Goal: Check status

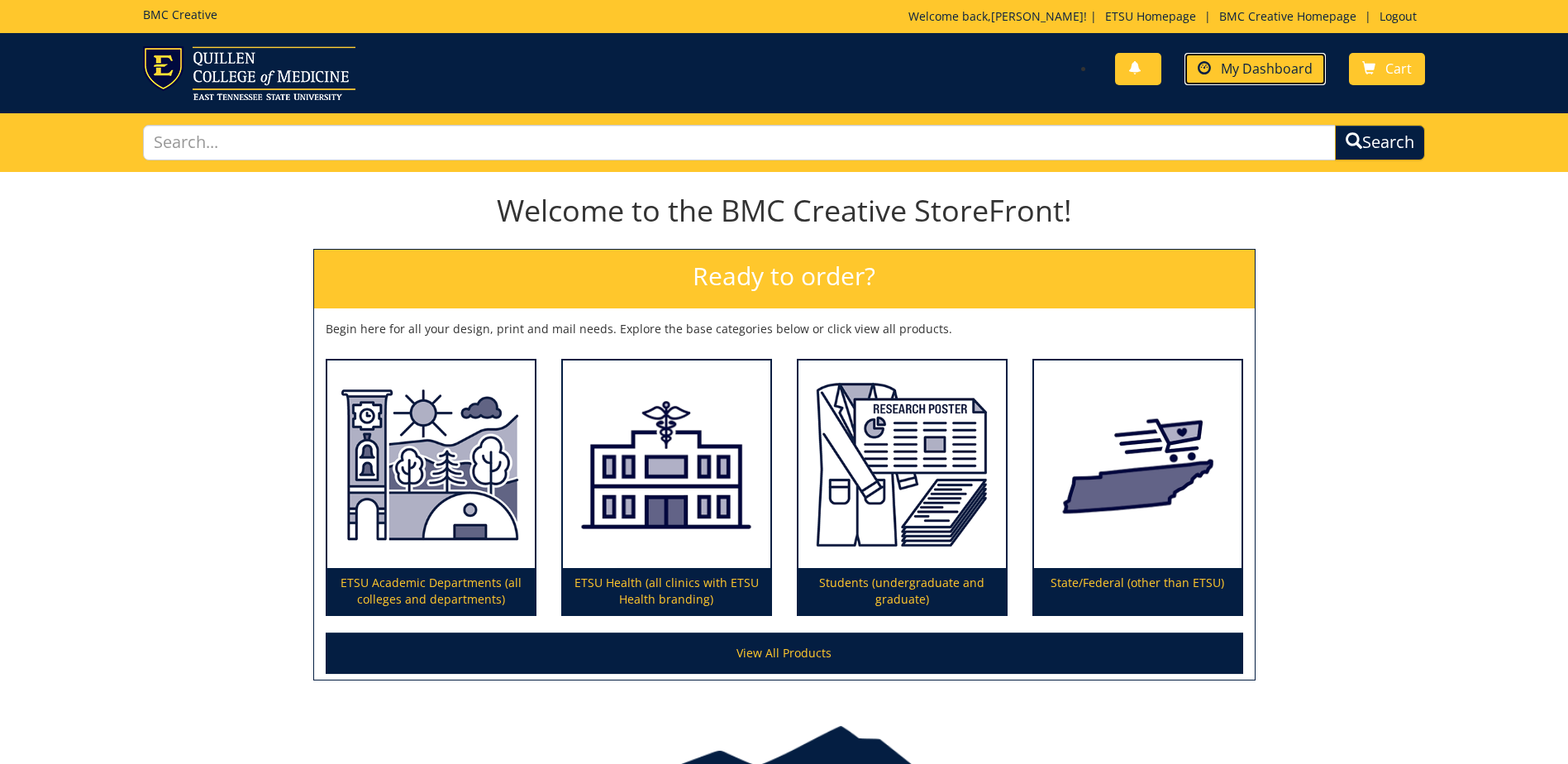
click at [1273, 74] on span "My Dashboard" at bounding box center [1266, 68] width 92 height 18
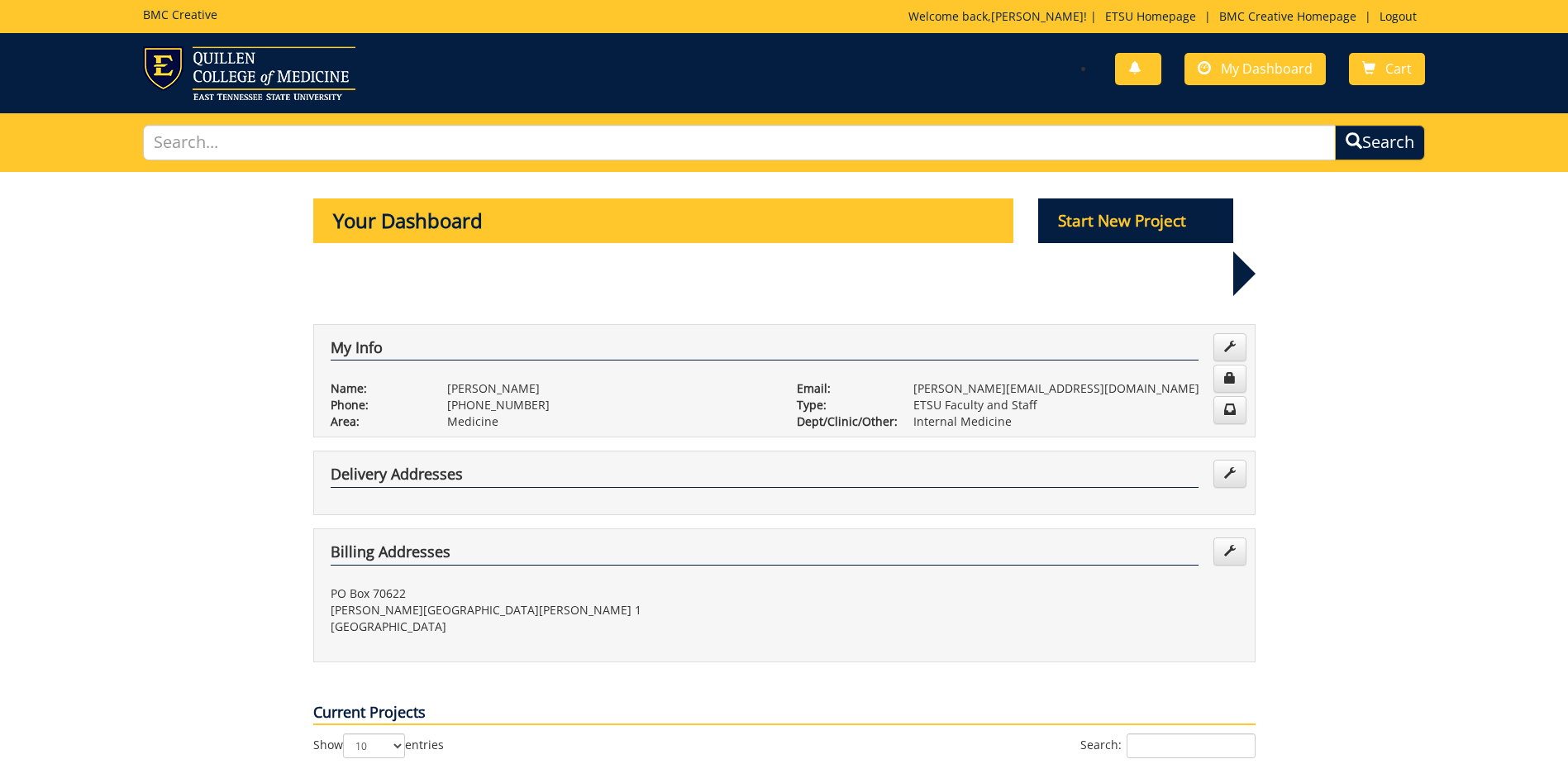
scroll to position [331, 0]
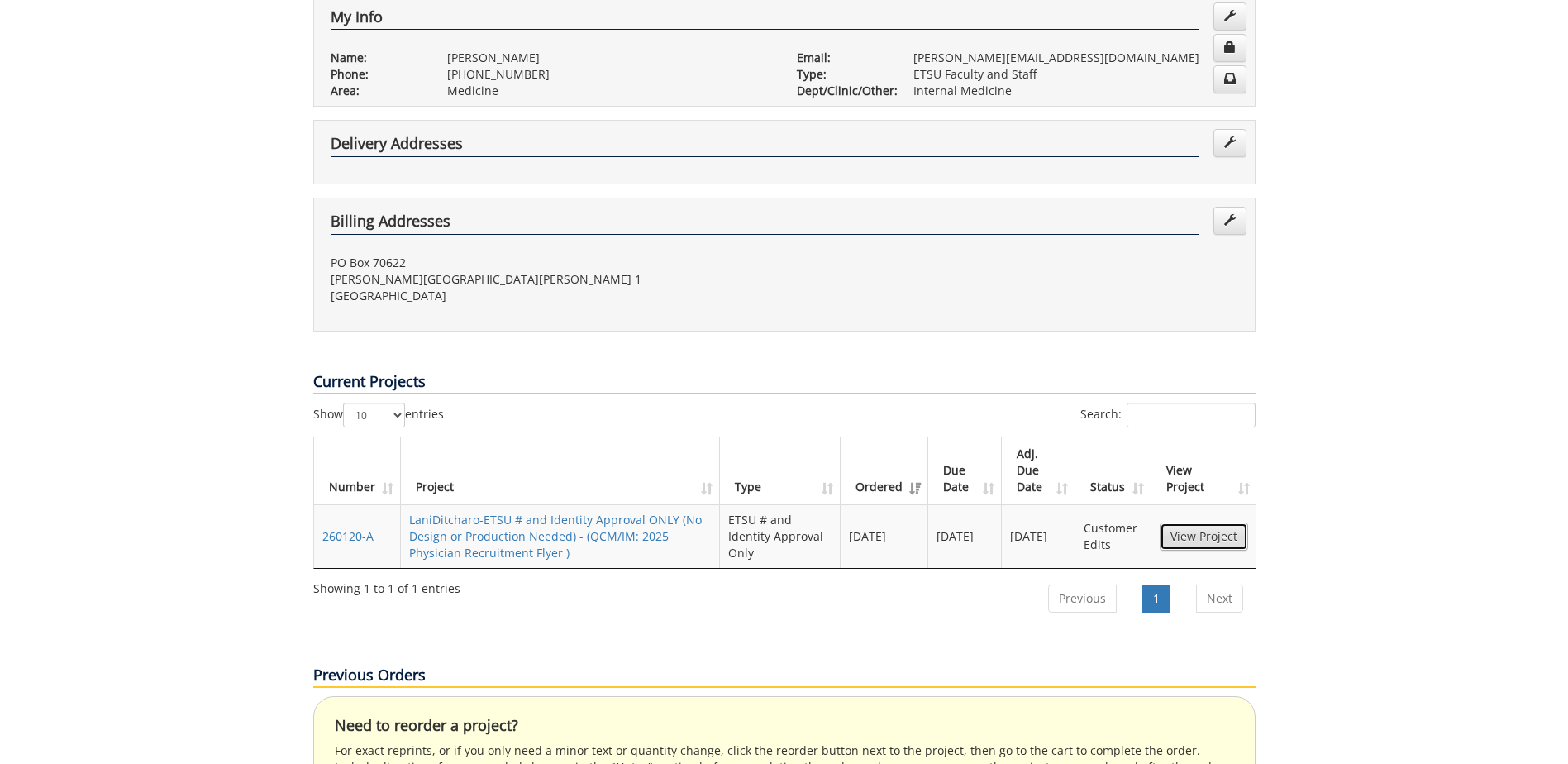
click at [1194, 522] on link "View Project" at bounding box center [1204, 536] width 89 height 28
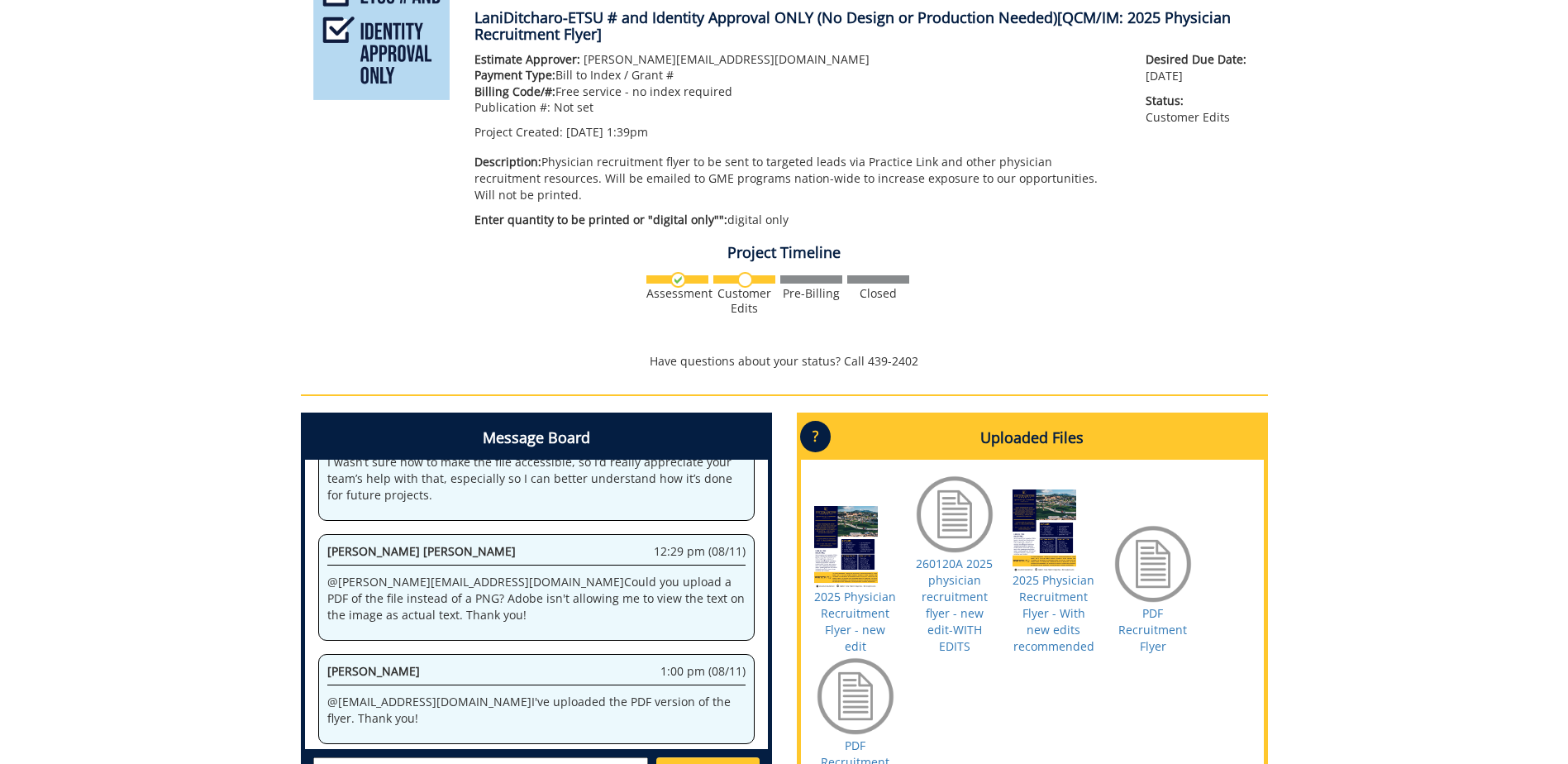
scroll to position [331, 0]
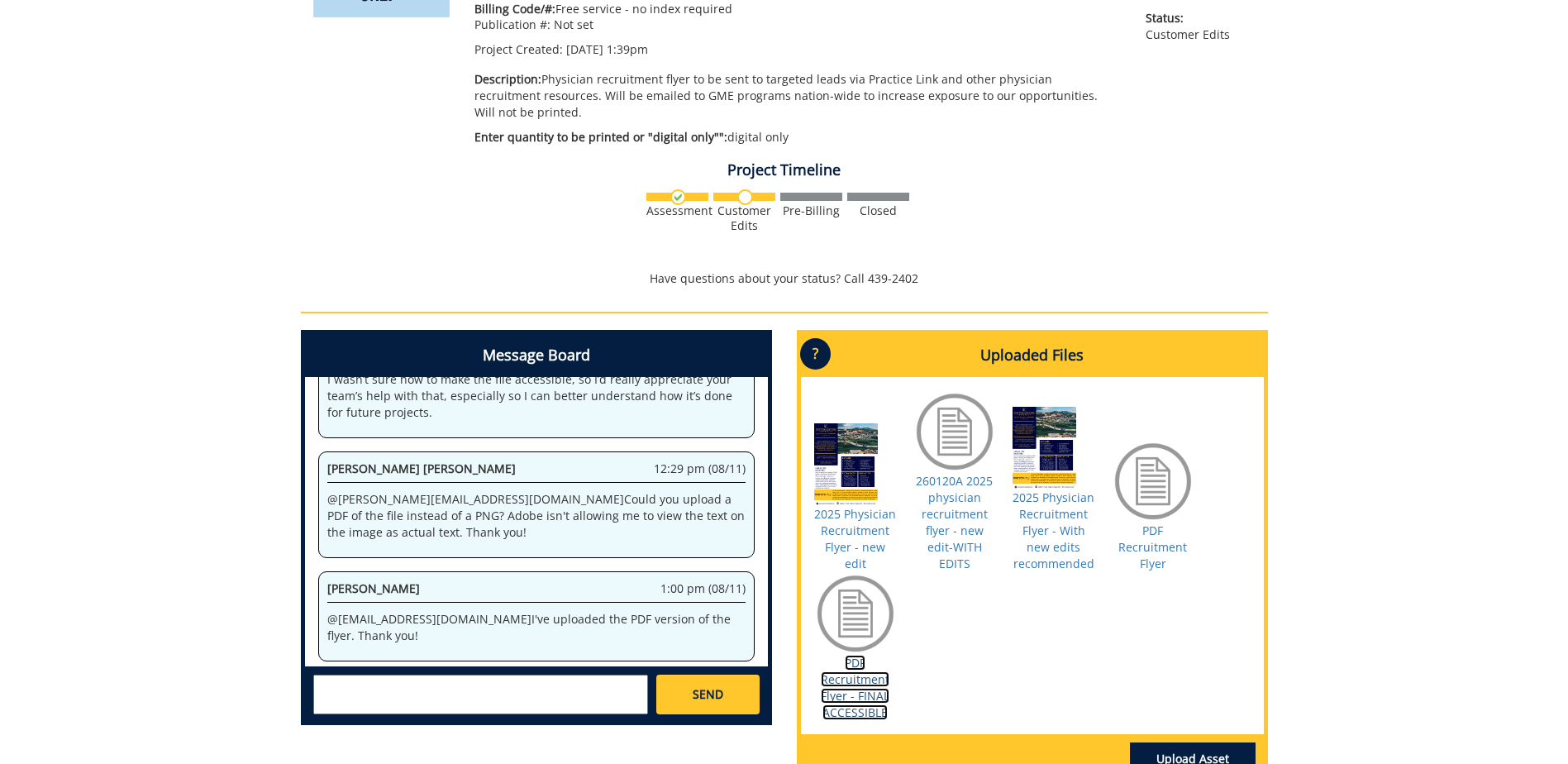
click at [874, 672] on link "PDF Recruitment Flyer - FINAL ACCESSIBLE" at bounding box center [854, 687] width 69 height 65
